Goal: Complete application form

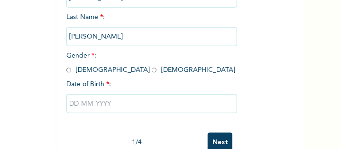
scroll to position [140, 0]
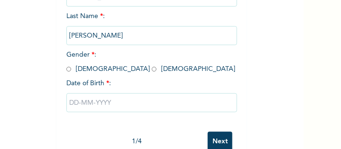
click at [66, 67] on input "radio" at bounding box center [68, 69] width 5 height 9
radio input "true"
click at [107, 104] on input "text" at bounding box center [151, 102] width 171 height 19
select select "7"
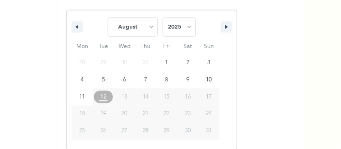
scroll to position [262, 0]
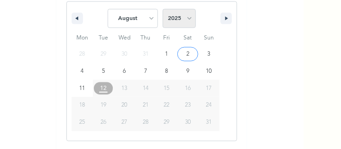
click at [184, 16] on select "2025 2024 2023 2022 2021 2020 2019 2018 2017 2016 2015 2014 2013 2012 2011 2010…" at bounding box center [179, 18] width 33 height 19
select select "1980"
click at [163, 9] on select "2025 2024 2023 2022 2021 2020 2019 2018 2017 2016 2015 2014 2013 2012 2011 2010…" at bounding box center [179, 18] width 33 height 19
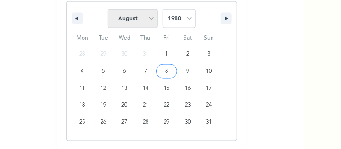
click at [147, 17] on select "January February March April May June July August September October November De…" at bounding box center [133, 18] width 50 height 19
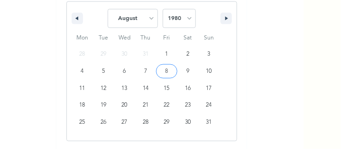
select select "3"
click at [108, 9] on select "January February March April May June July August September October November De…" at bounding box center [133, 18] width 50 height 19
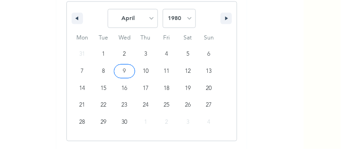
type input "[DATE]"
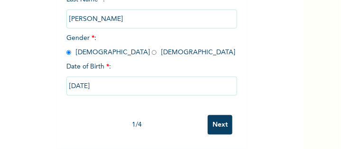
scroll to position [165, 0]
click at [213, 122] on input "Next" at bounding box center [220, 124] width 25 height 19
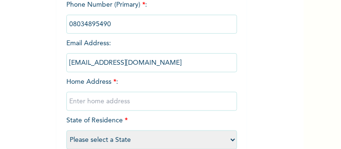
scroll to position [114, 0]
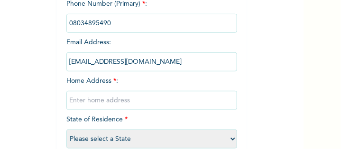
click at [136, 81] on div "Phone Number (Primary) * : Email Address : sammisparkle@yahoo.com Home Address …" at bounding box center [151, 76] width 171 height 154
click at [116, 81] on div "Phone Number (Primary) * : Email Address : sammisparkle@yahoo.com Home Address …" at bounding box center [151, 76] width 171 height 154
click at [112, 82] on span "Home Address * :" at bounding box center [151, 90] width 171 height 26
click at [116, 82] on div "Phone Number (Primary) * : Email Address : sammisparkle@yahoo.com Home Address …" at bounding box center [151, 76] width 171 height 154
click at [105, 98] on input "text" at bounding box center [151, 100] width 171 height 19
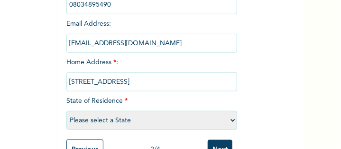
scroll to position [166, 0]
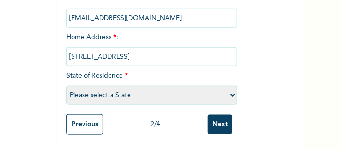
type input "Phase B, Nos 8, Golden Estate, Izuoma, Oyigbo"
drag, startPoint x: 197, startPoint y: 49, endPoint x: 258, endPoint y: 57, distance: 60.8
click at [163, 85] on select "Please select a State Abia Abuja (FCT) Adamawa Akwa Ibom Anambra Bauchi Bayelsa…" at bounding box center [151, 94] width 171 height 19
select select "33"
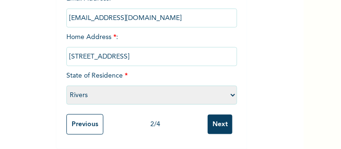
click at [66, 85] on select "Please select a State Abia Abuja (FCT) Adamawa Akwa Ibom Anambra Bauchi Bayelsa…" at bounding box center [151, 94] width 171 height 19
click at [220, 116] on input "Next" at bounding box center [220, 123] width 25 height 19
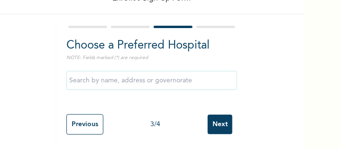
scroll to position [55, 0]
click at [172, 73] on input "text" at bounding box center [151, 80] width 171 height 19
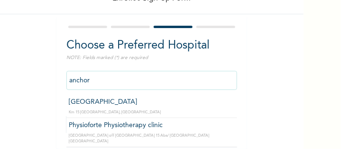
type input "Anchor Hospital"
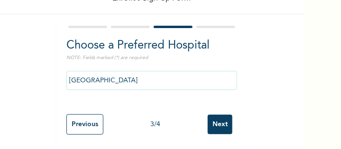
click at [216, 116] on input "Next" at bounding box center [220, 123] width 25 height 19
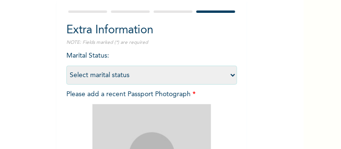
scroll to position [63, 0]
click at [228, 74] on select "Select marital status Single Married Divorced Widow/Widower" at bounding box center [151, 74] width 171 height 19
select select "2"
click at [66, 65] on select "Select marital status Single Married Divorced Widow/Widower" at bounding box center [151, 74] width 171 height 19
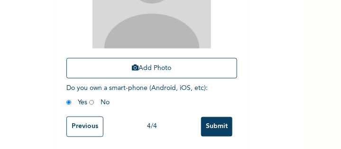
scroll to position [247, 0]
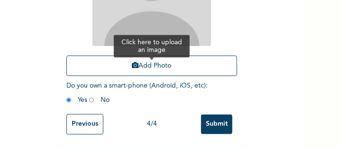
click at [174, 56] on button "Add Photo" at bounding box center [151, 66] width 171 height 20
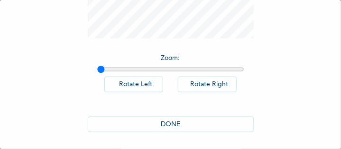
scroll to position [182, 0]
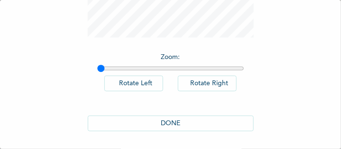
click at [189, 121] on button "DONE" at bounding box center [171, 123] width 166 height 16
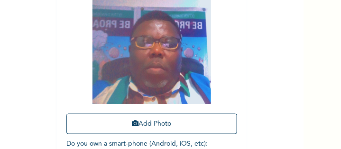
scroll to position [247, 0]
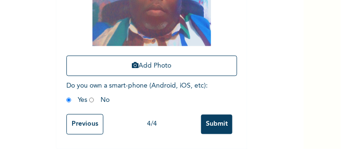
click at [219, 116] on input "Submit" at bounding box center [216, 123] width 31 height 19
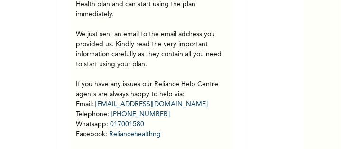
scroll to position [101, 0]
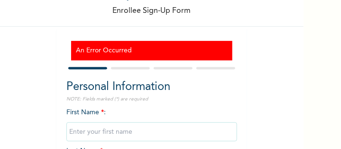
scroll to position [53, 0]
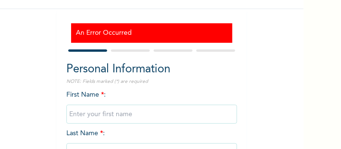
click at [209, 51] on div at bounding box center [215, 50] width 39 height 2
click at [125, 112] on input "text" at bounding box center [151, 113] width 171 height 19
click at [126, 49] on div at bounding box center [130, 50] width 39 height 2
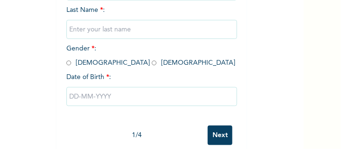
scroll to position [176, 0]
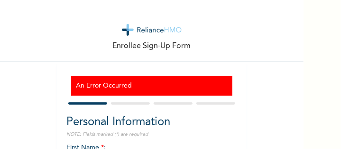
click at [134, 102] on div at bounding box center [130, 103] width 39 height 2
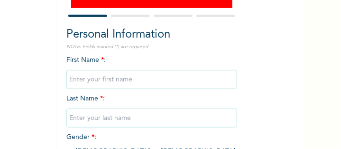
scroll to position [88, 0]
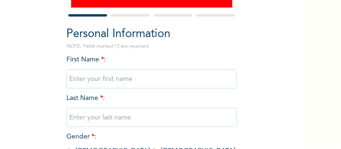
click at [129, 77] on input "text" at bounding box center [151, 78] width 171 height 19
type input "[PERSON_NAME]"
click at [124, 118] on input "text" at bounding box center [151, 117] width 171 height 19
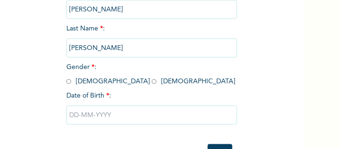
scroll to position [158, 0]
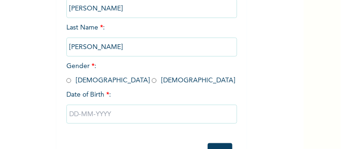
type input "[PERSON_NAME]"
click at [66, 82] on input "radio" at bounding box center [68, 80] width 5 height 9
radio input "true"
click at [87, 112] on input "text" at bounding box center [151, 113] width 171 height 19
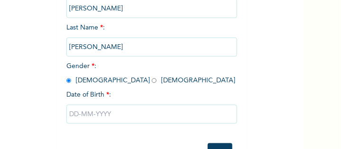
click at [118, 112] on input "text" at bounding box center [151, 113] width 171 height 19
select select "7"
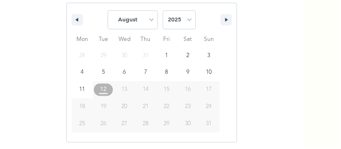
scroll to position [291, 0]
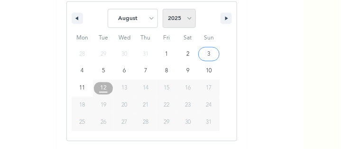
click at [186, 17] on select "2025 2024 2023 2022 2021 2020 2019 2018 2017 2016 2015 2014 2013 2012 2011 2010…" at bounding box center [179, 18] width 33 height 19
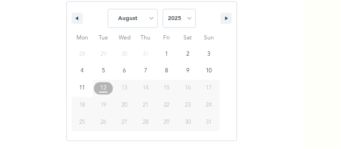
select select "1980"
click at [163, 9] on select "2025 2024 2023 2022 2021 2020 2019 2018 2017 2016 2015 2014 2013 2012 2011 2010…" at bounding box center [179, 18] width 33 height 19
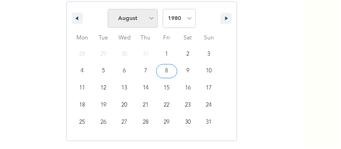
click at [147, 17] on select "January February March April May June July August September October November De…" at bounding box center [133, 18] width 50 height 19
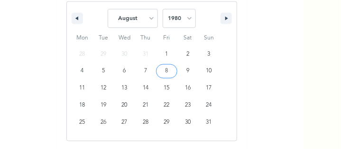
select select "3"
click at [108, 9] on select "January February March April May June July August September October November De…" at bounding box center [133, 18] width 50 height 19
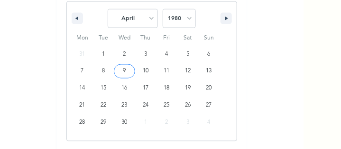
type input "04/09/1980"
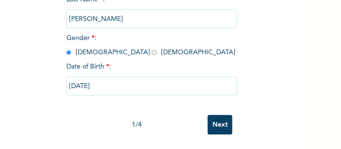
click at [214, 115] on input "Next" at bounding box center [220, 124] width 25 height 19
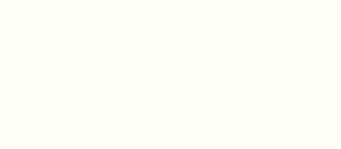
click at [332, 16] on div at bounding box center [170, 74] width 341 height 149
